Goal: Task Accomplishment & Management: Manage account settings

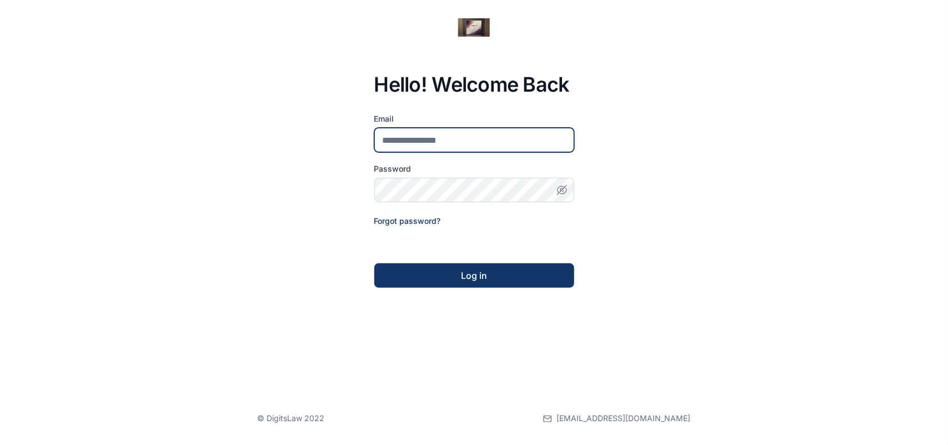
click at [538, 128] on input "email" at bounding box center [474, 140] width 200 height 24
type input "**********"
click at [561, 184] on icon "button" at bounding box center [561, 189] width 11 height 11
click at [509, 284] on button "Log in" at bounding box center [474, 275] width 200 height 24
